Goal: Task Accomplishment & Management: Manage account settings

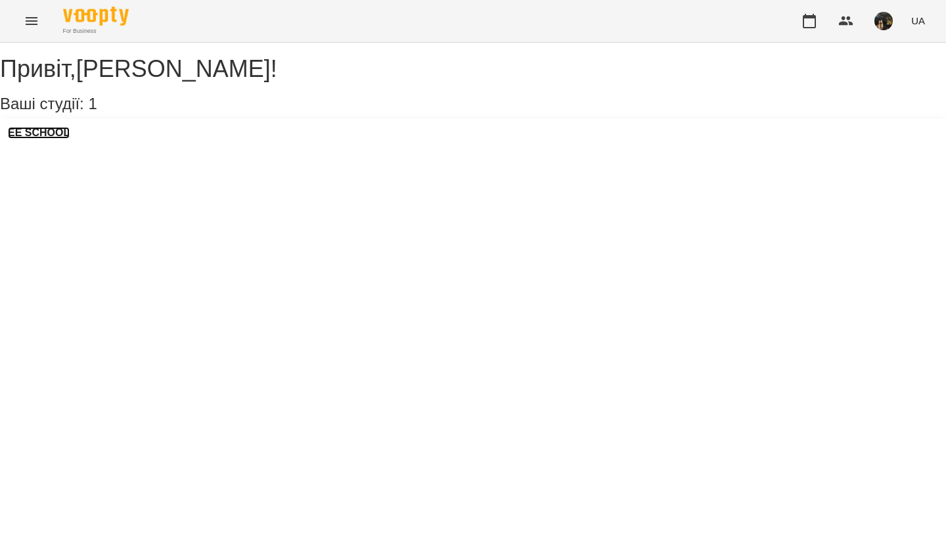
click at [55, 139] on h3 "EE SCHOOL" at bounding box center [39, 133] width 62 height 12
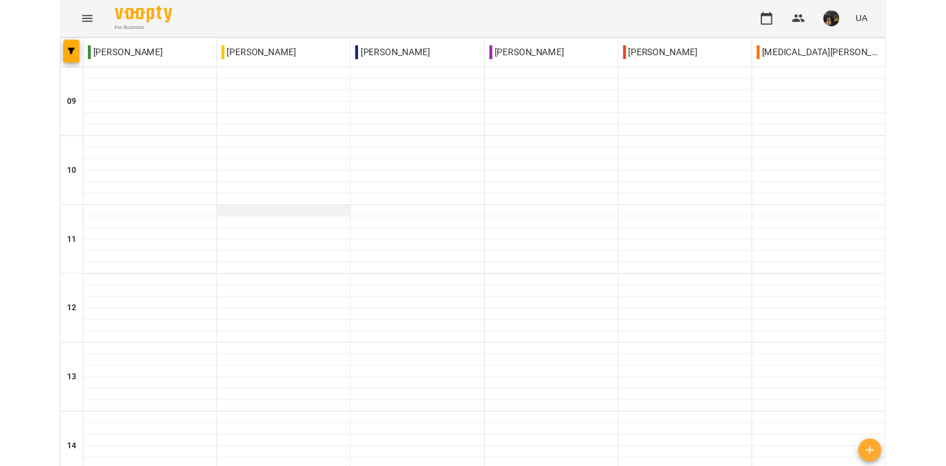
scroll to position [649, 0]
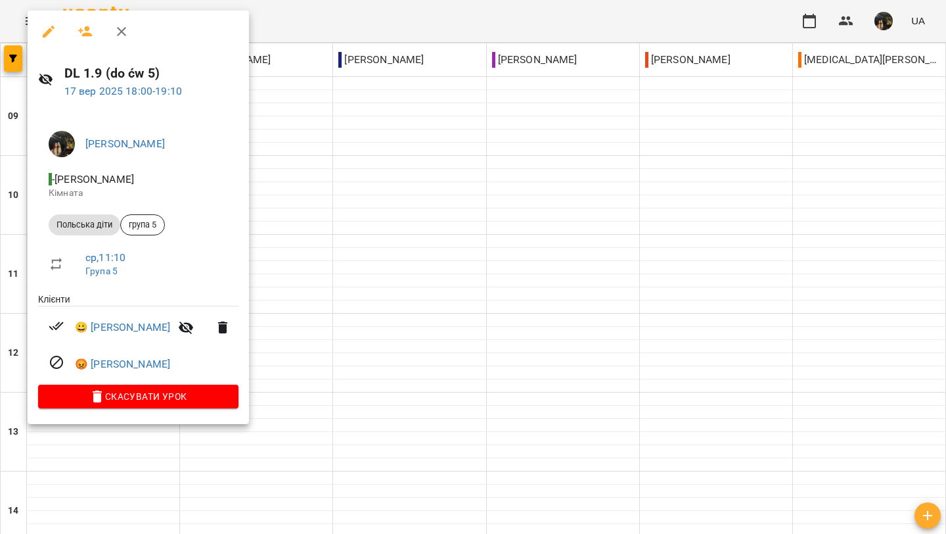
click at [114, 33] on icon "button" at bounding box center [122, 32] width 16 height 16
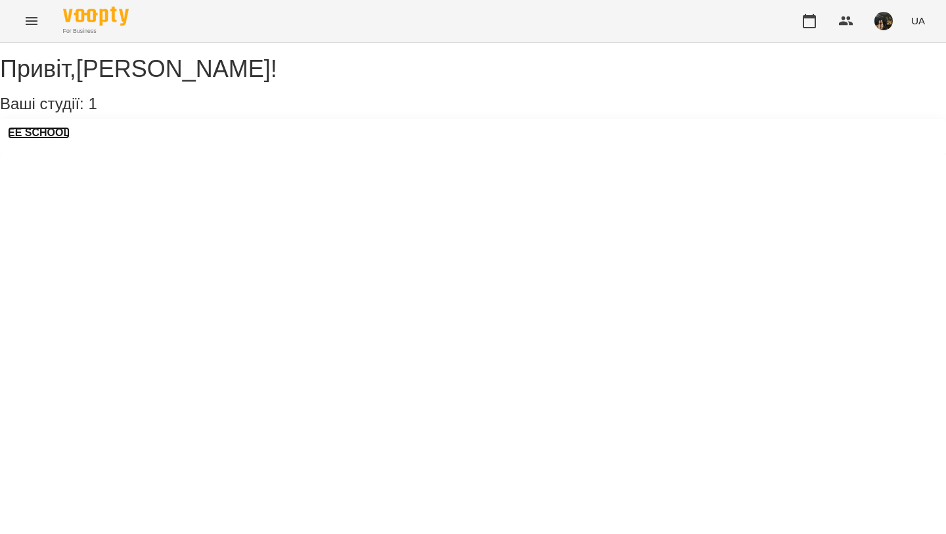
click at [48, 139] on h3 "EE SCHOOL" at bounding box center [39, 133] width 62 height 12
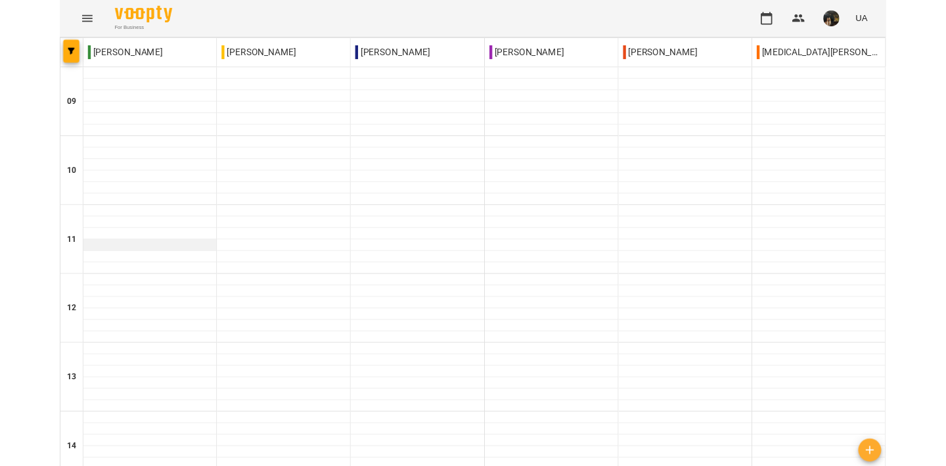
scroll to position [656, 0]
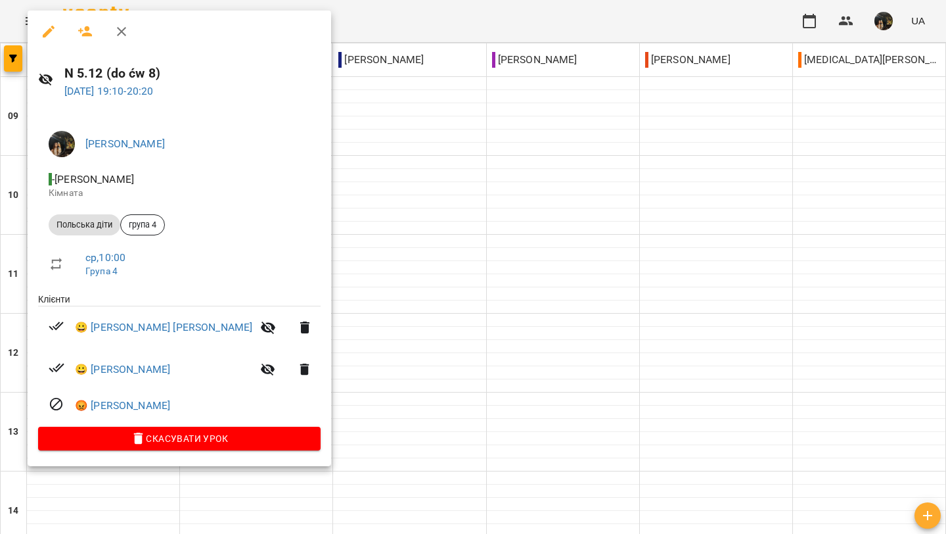
click at [122, 39] on icon "button" at bounding box center [122, 32] width 16 height 16
